Goal: Information Seeking & Learning: Find specific fact

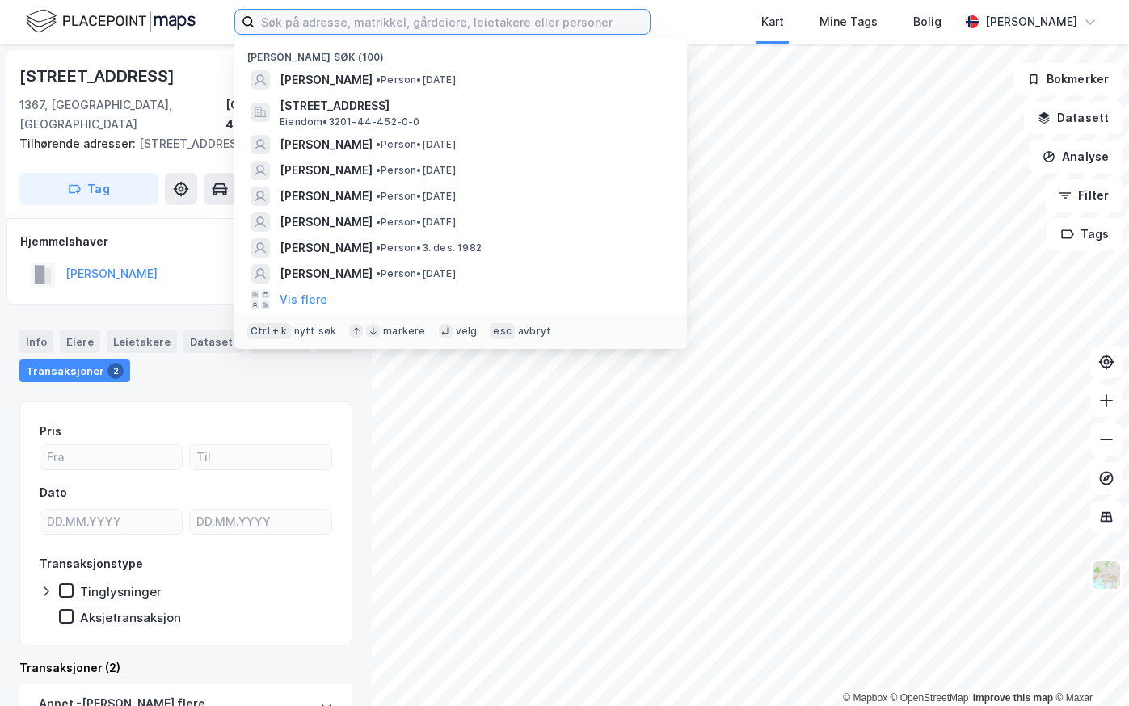
click at [364, 28] on input at bounding box center [452, 22] width 395 height 24
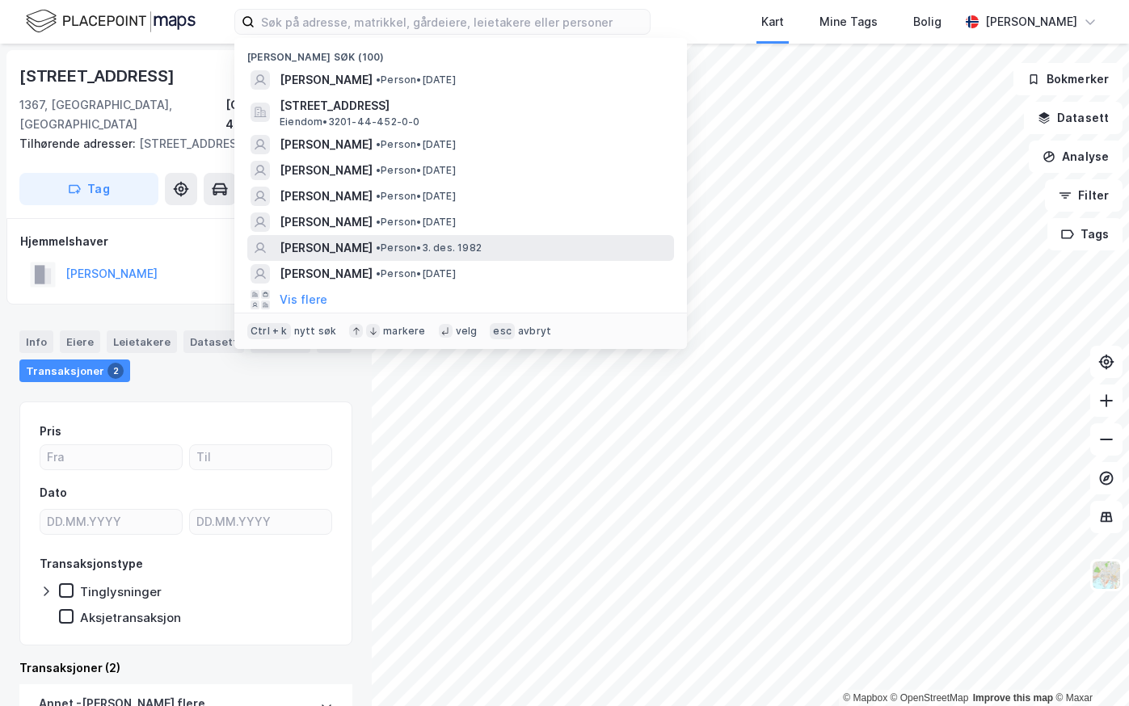
click at [321, 242] on span "[PERSON_NAME]" at bounding box center [326, 247] width 93 height 19
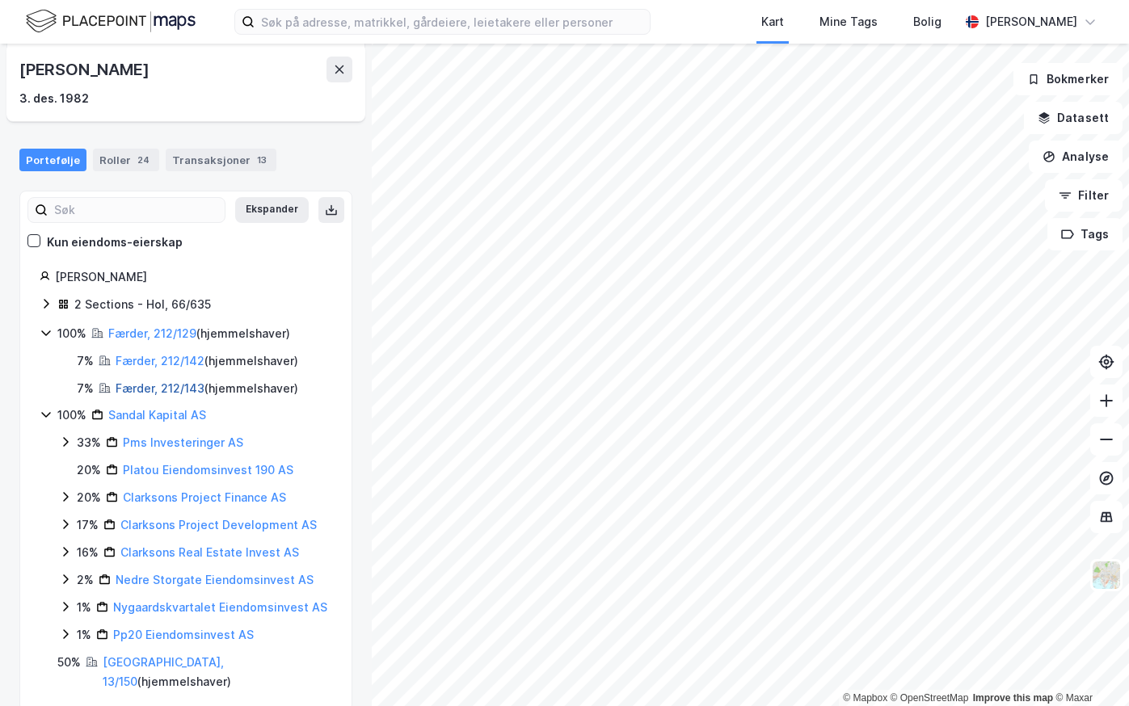
scroll to position [96, 0]
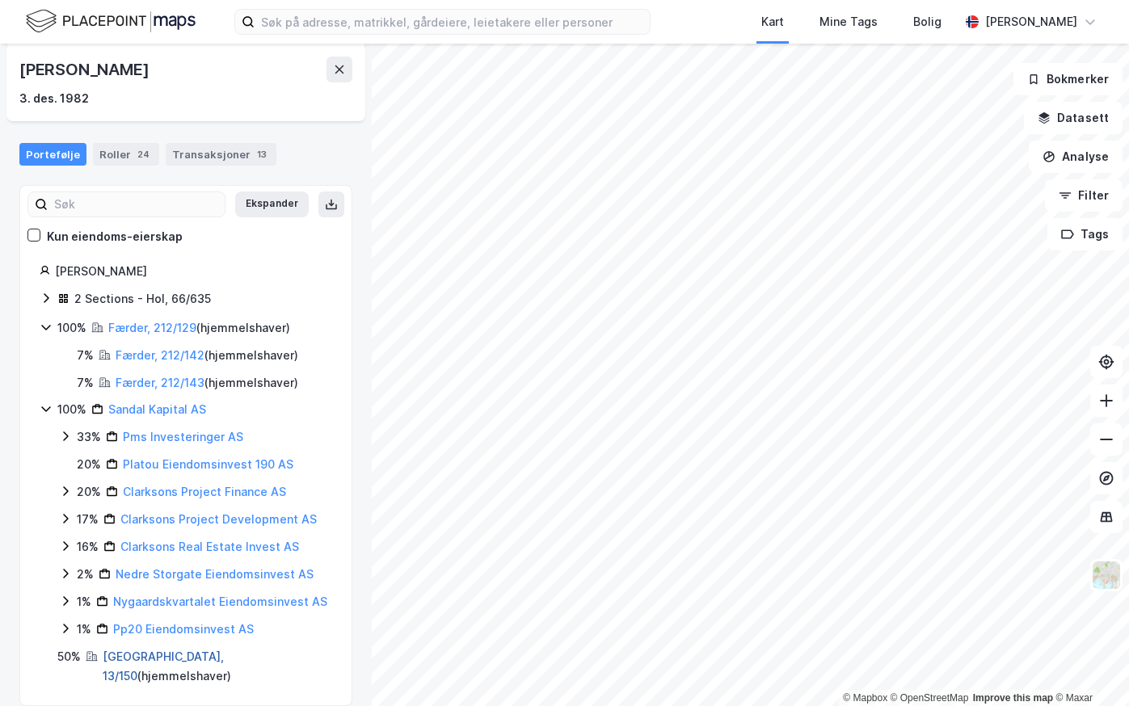
click at [125, 651] on link "Bærum, 13/150" at bounding box center [163, 666] width 121 height 33
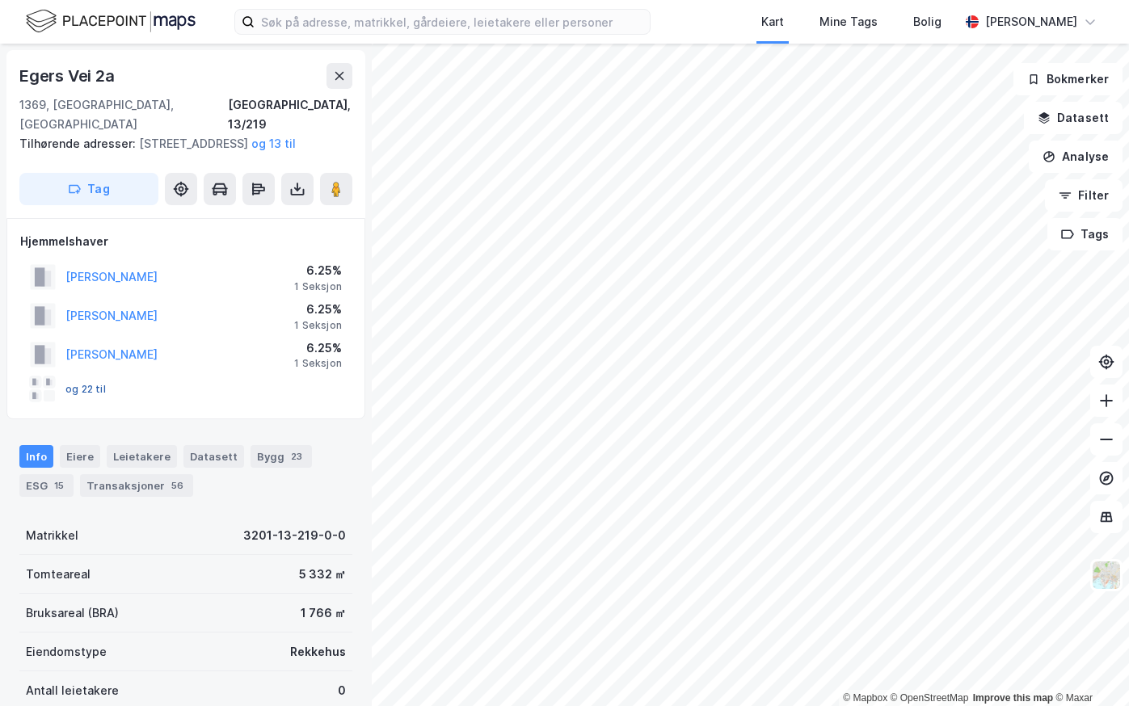
click at [0, 0] on button "og 22 til" at bounding box center [0, 0] width 0 height 0
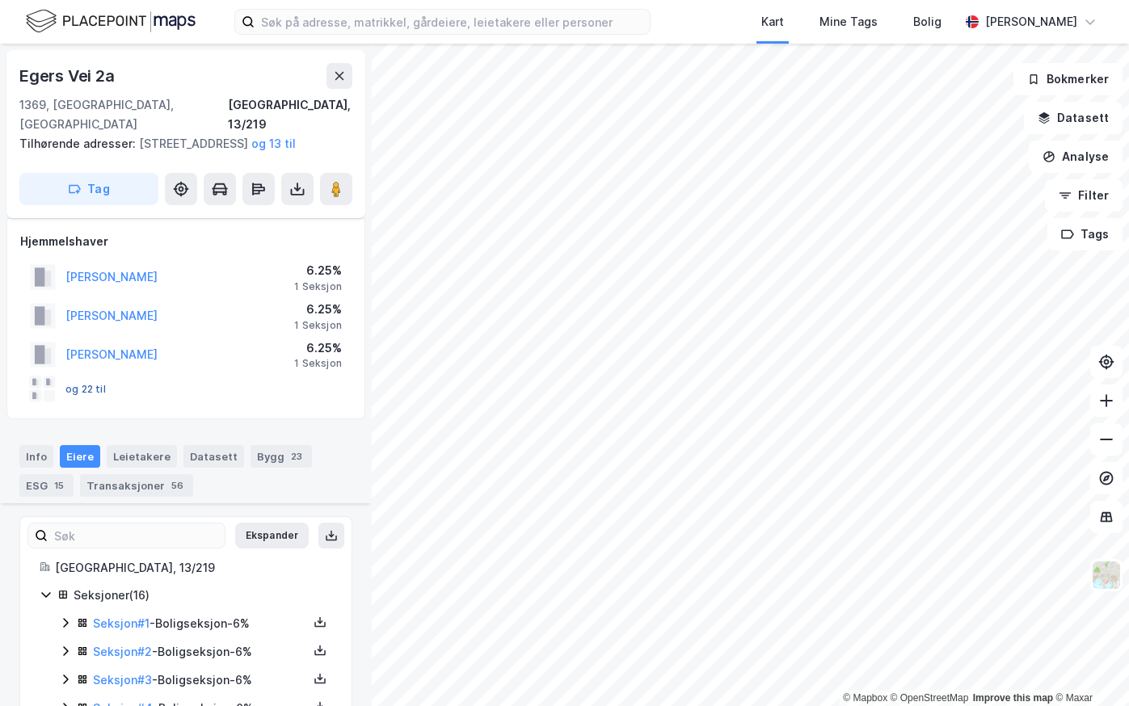
scroll to position [222, 0]
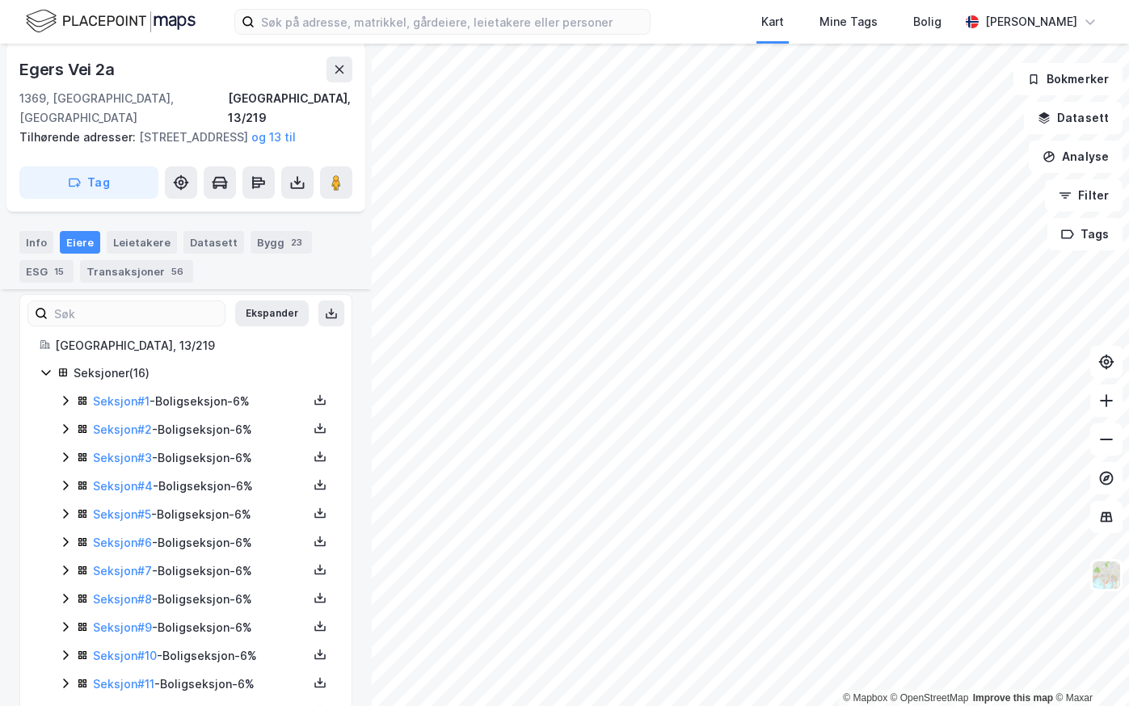
click at [62, 399] on icon at bounding box center [65, 400] width 13 height 13
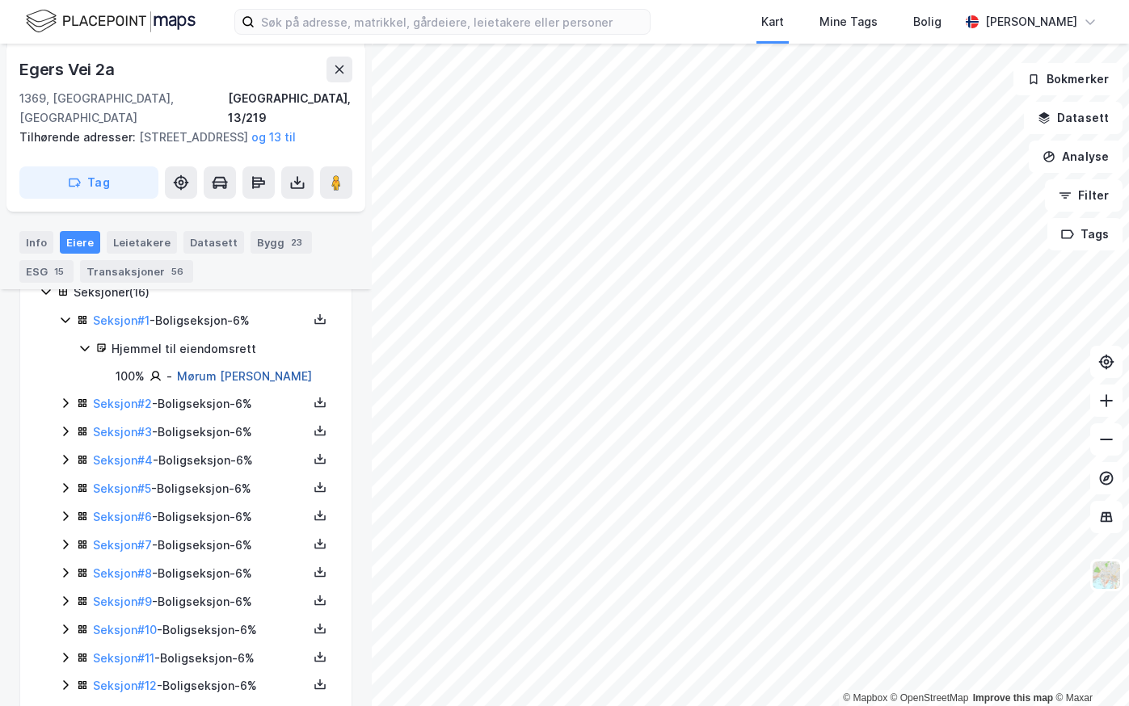
click at [250, 375] on link "Mørum Jeaneth Robøle" at bounding box center [244, 376] width 135 height 14
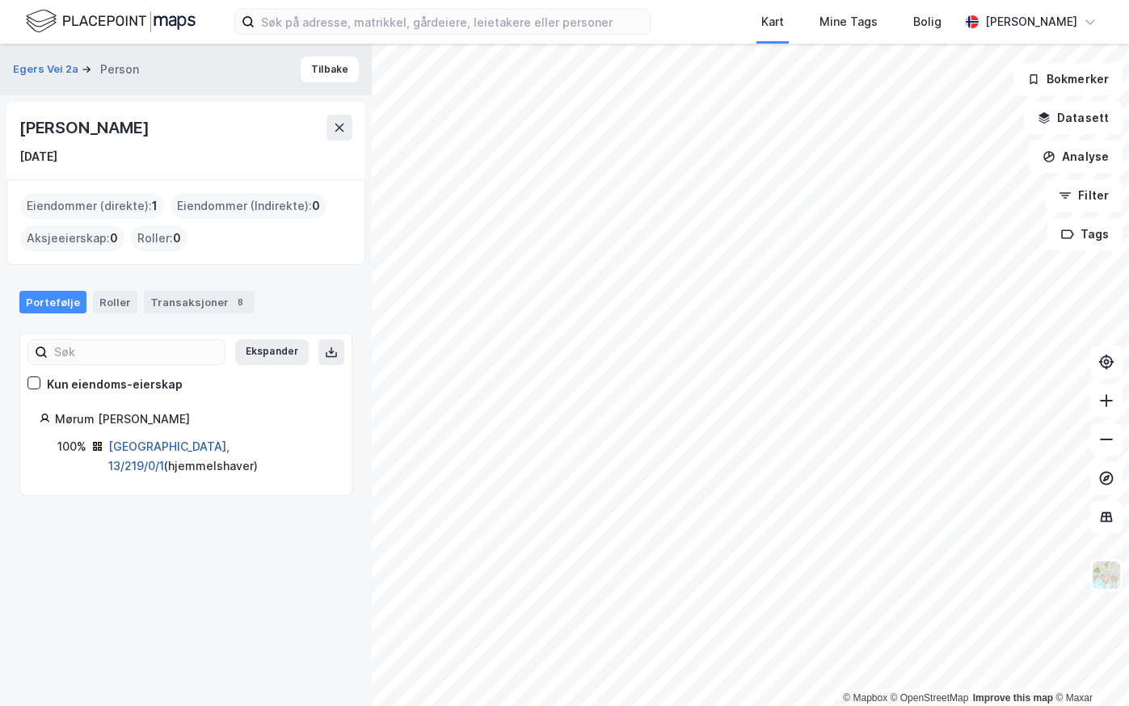
click at [130, 445] on link "Bærum, 13/219/0/1" at bounding box center [168, 456] width 121 height 33
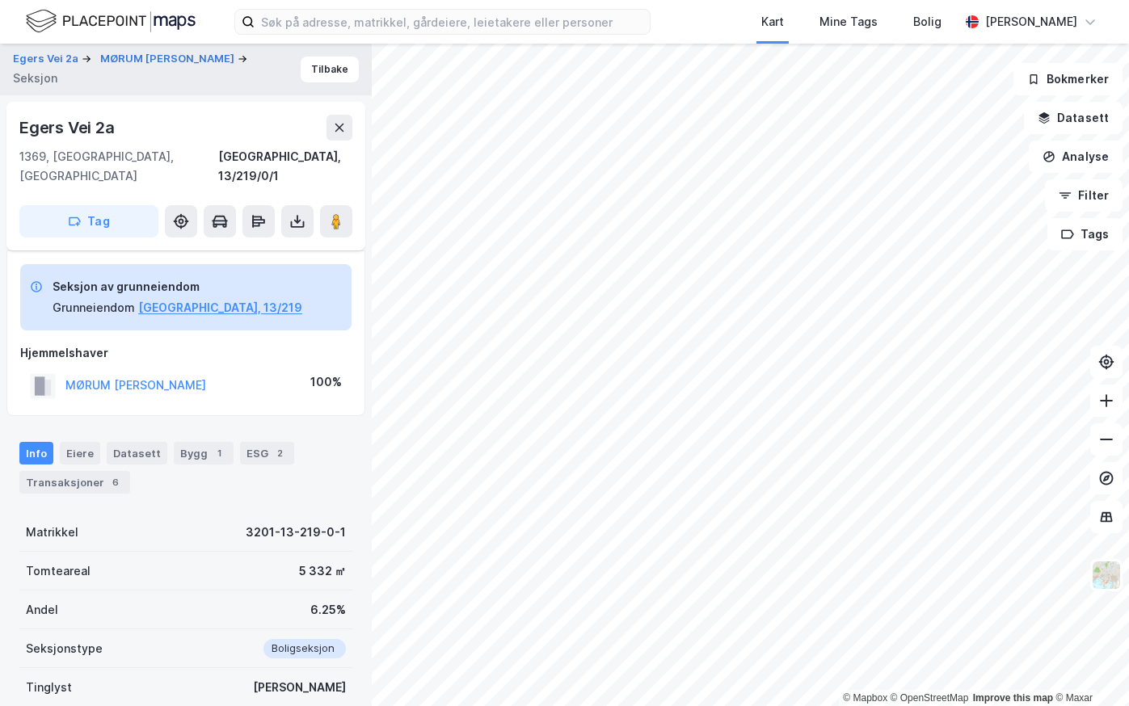
scroll to position [105, 0]
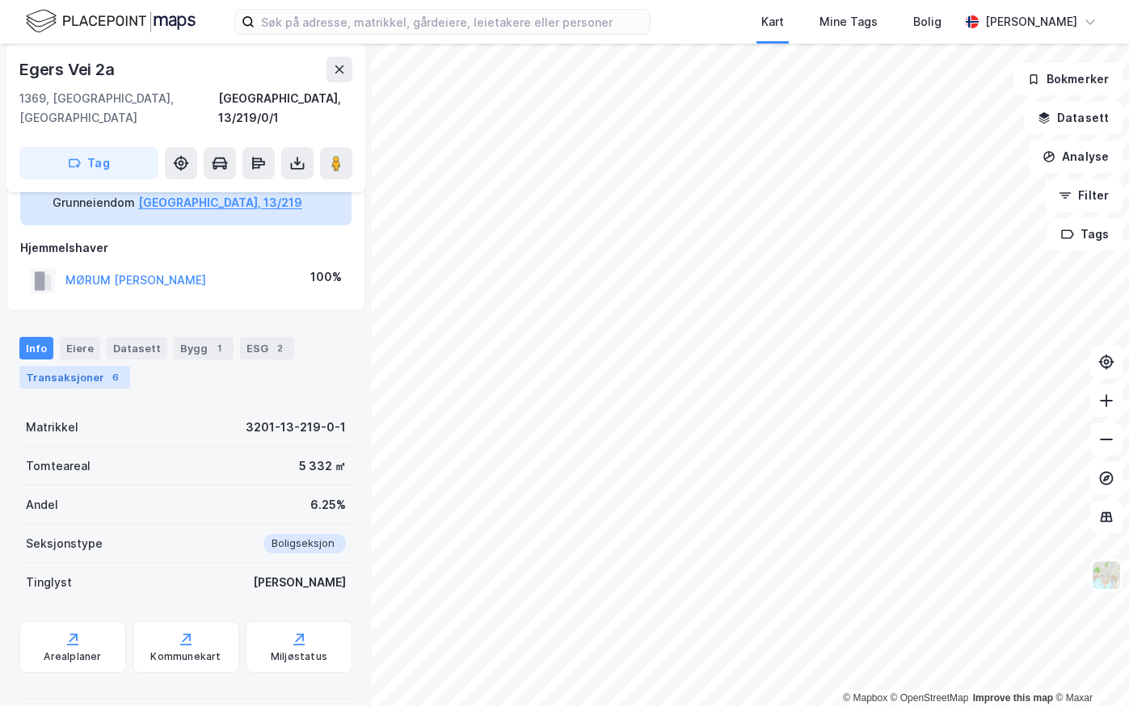
click at [71, 366] on div "Transaksjoner 6" at bounding box center [74, 377] width 111 height 23
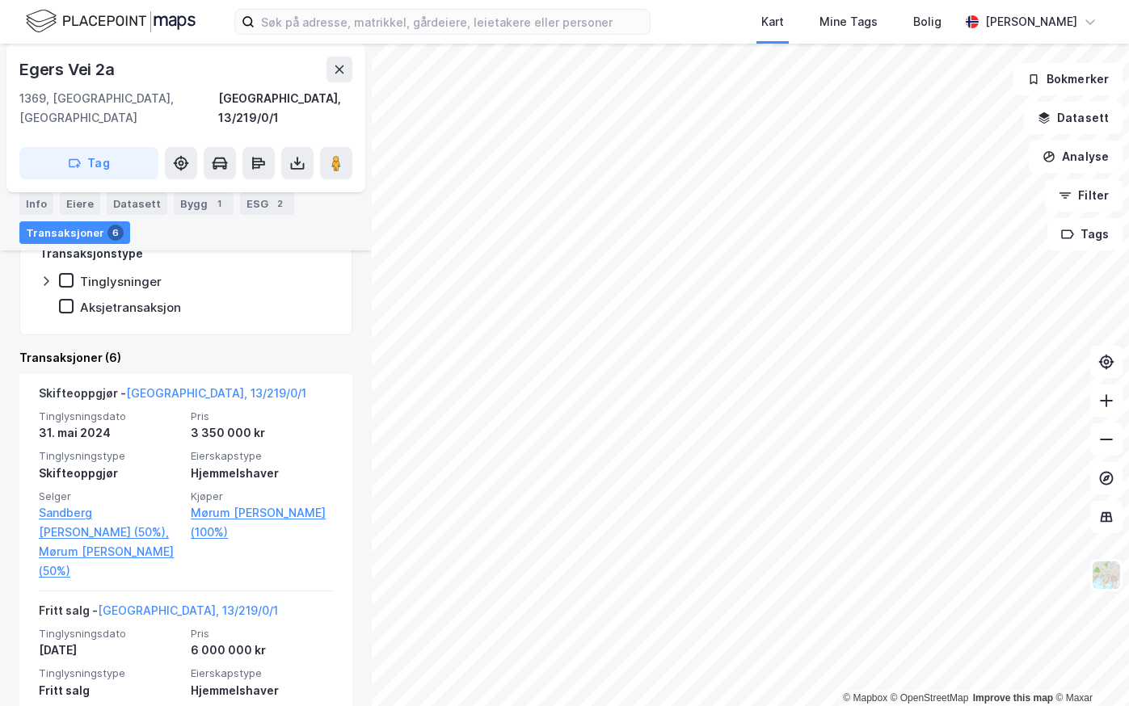
scroll to position [428, 0]
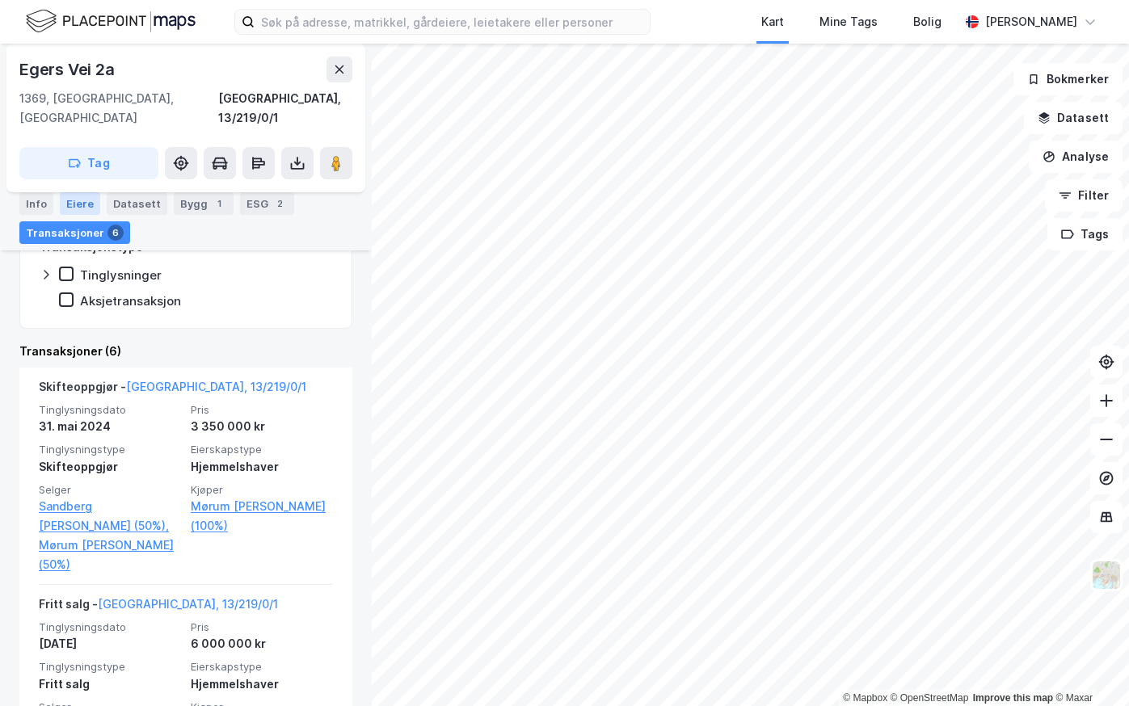
click at [79, 206] on div "Eiere" at bounding box center [80, 203] width 40 height 23
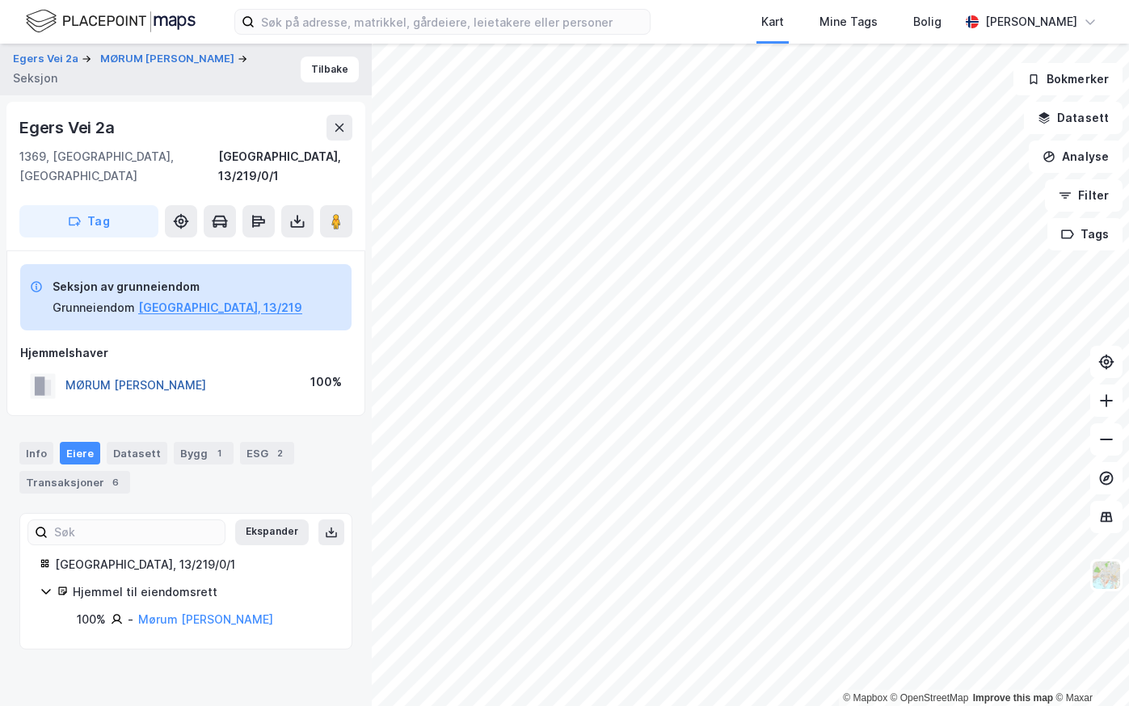
click at [0, 0] on button "MØRUM JEANETH ROBØLE" at bounding box center [0, 0] width 0 height 0
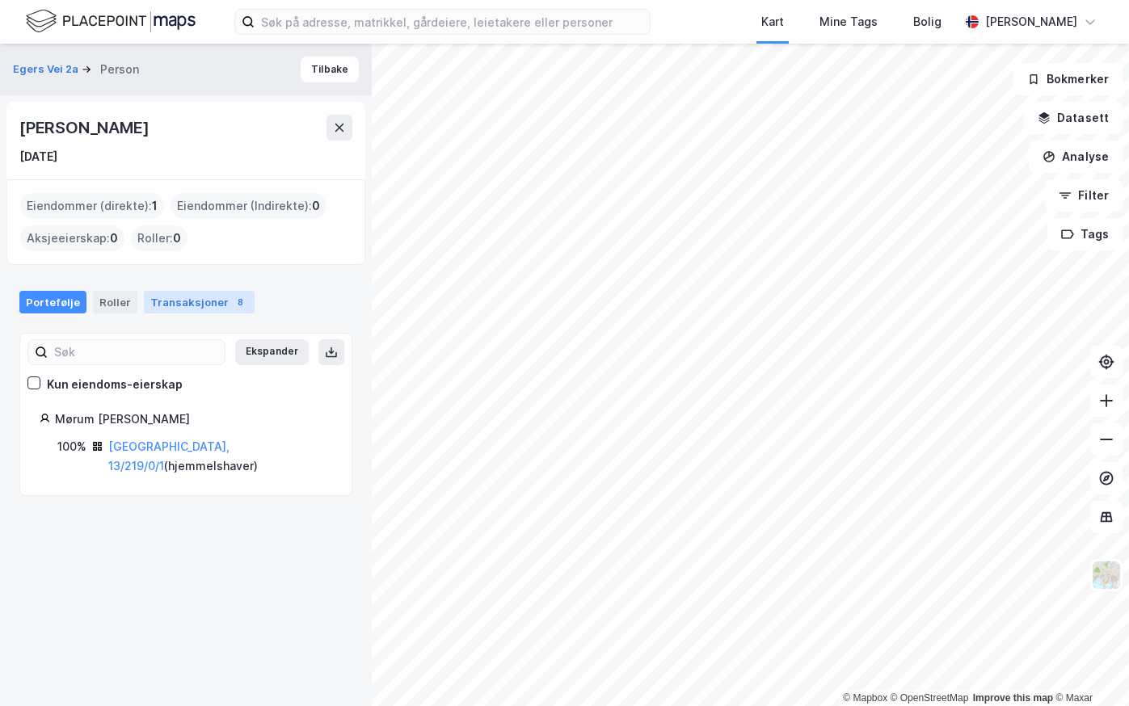
click at [170, 309] on div "Transaksjoner 8" at bounding box center [199, 302] width 111 height 23
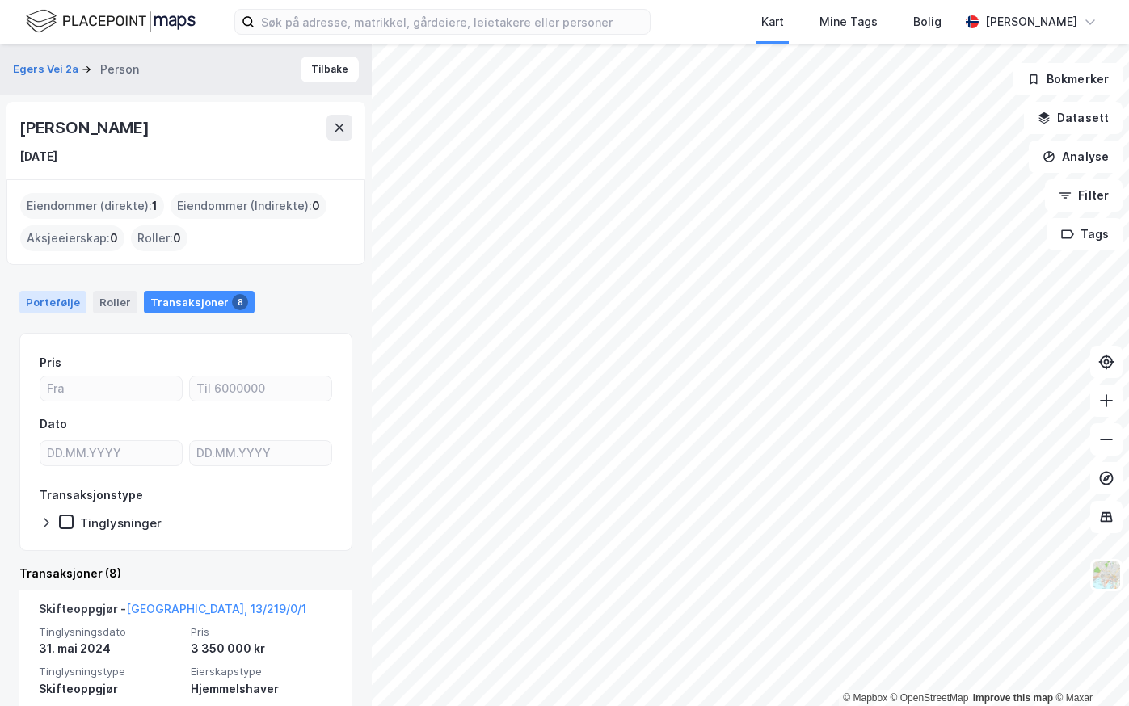
click at [63, 301] on div "Portefølje" at bounding box center [52, 302] width 67 height 23
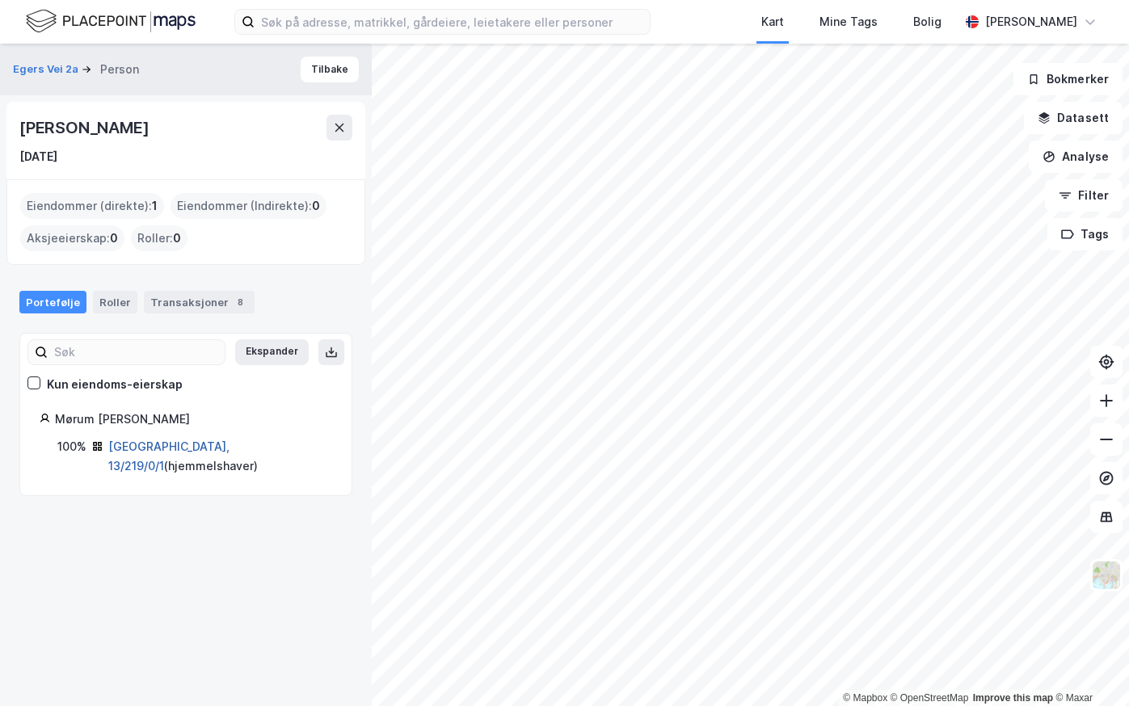
click at [157, 447] on link "Bærum, 13/219/0/1" at bounding box center [168, 456] width 121 height 33
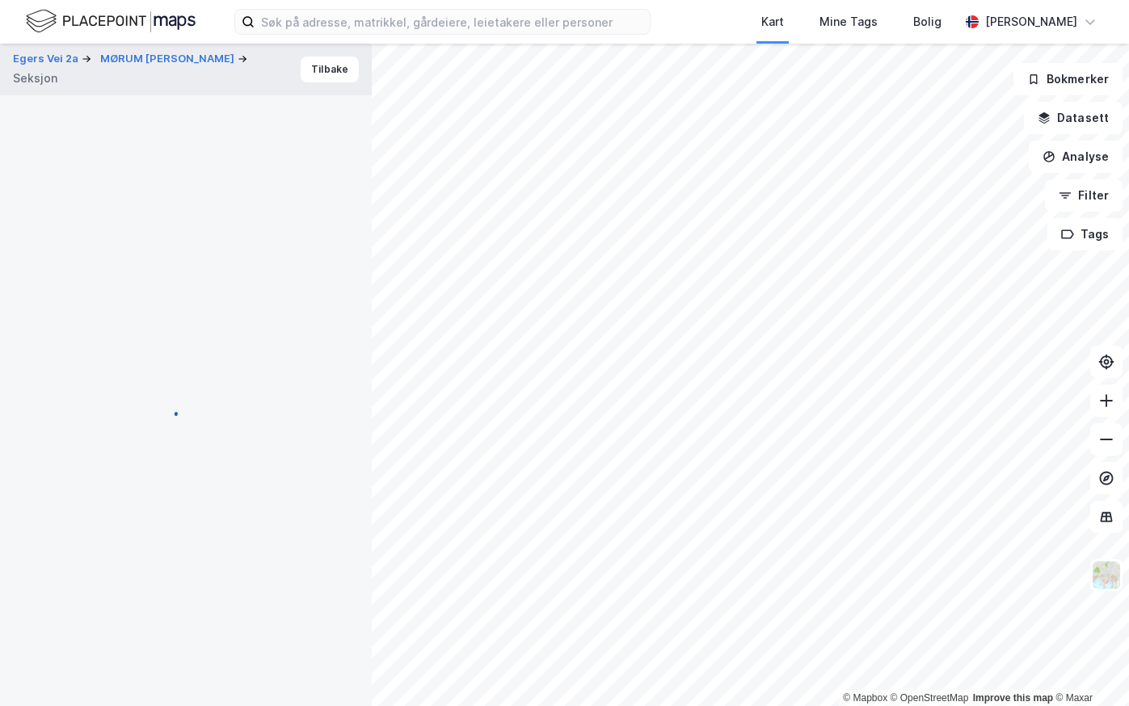
scroll to position [105, 0]
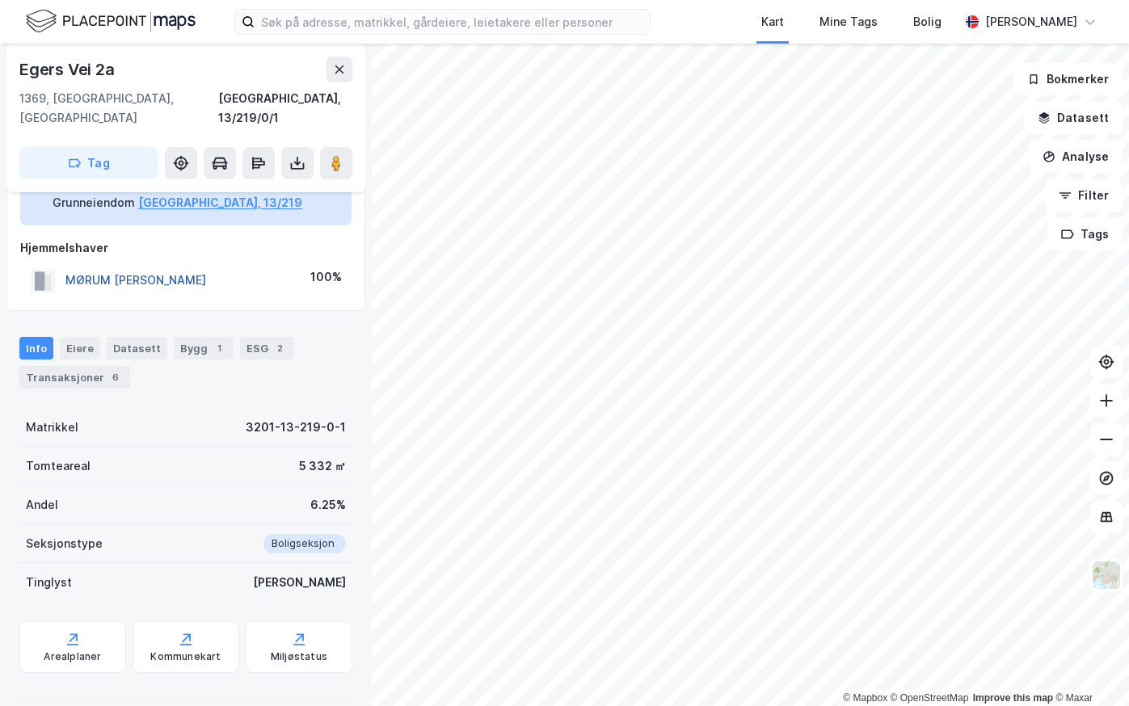
click at [0, 0] on button "MØRUM JEANETH ROBØLE" at bounding box center [0, 0] width 0 height 0
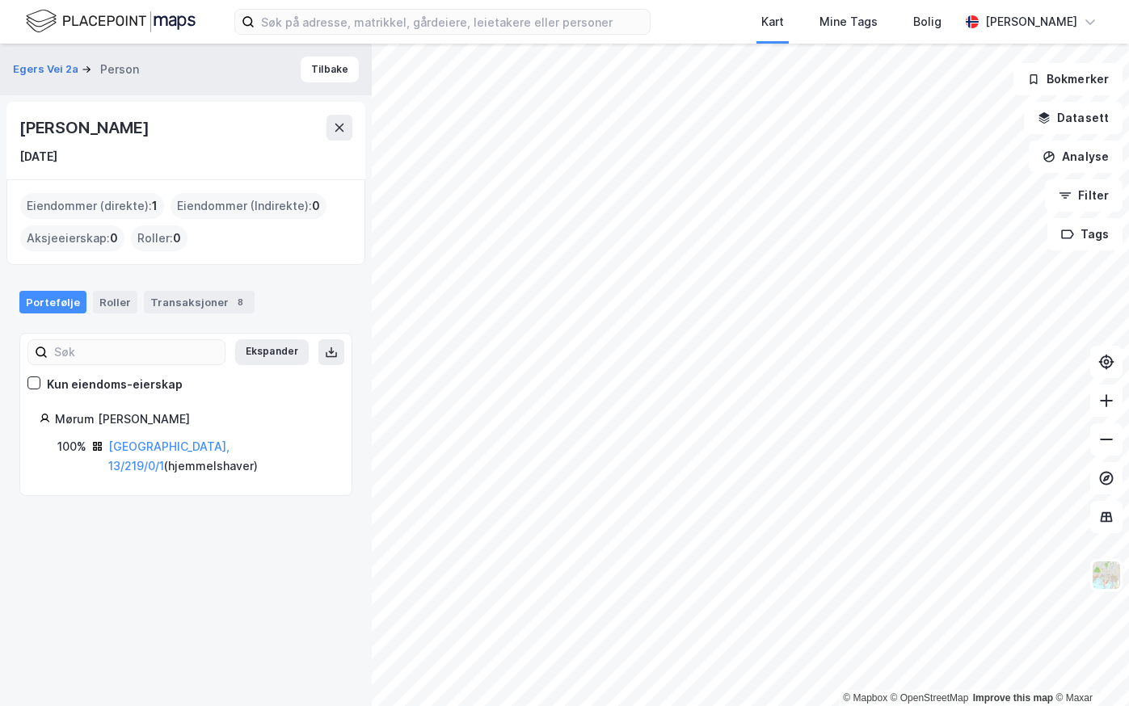
drag, startPoint x: 204, startPoint y: 133, endPoint x: 21, endPoint y: 125, distance: 182.8
click at [21, 125] on div "Jeaneth Robøle Mørum" at bounding box center [185, 128] width 333 height 26
copy div "Jeaneth Robøle Mørum"
